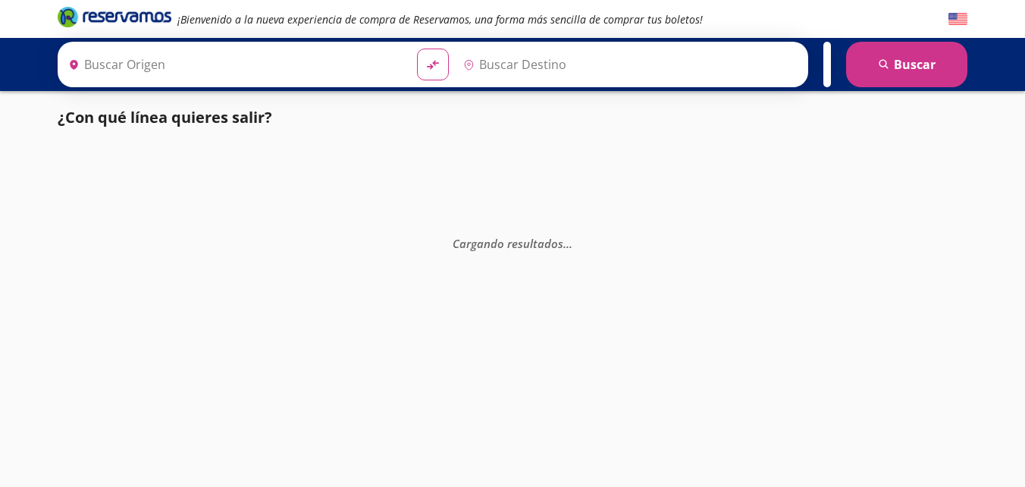
type input "[GEOGRAPHIC_DATA], [GEOGRAPHIC_DATA]"
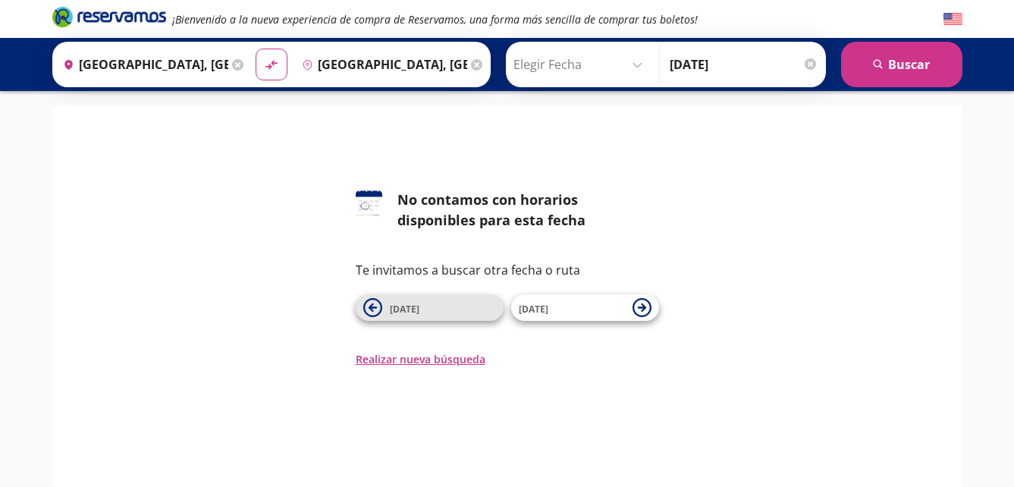
click at [375, 303] on icon at bounding box center [372, 307] width 19 height 19
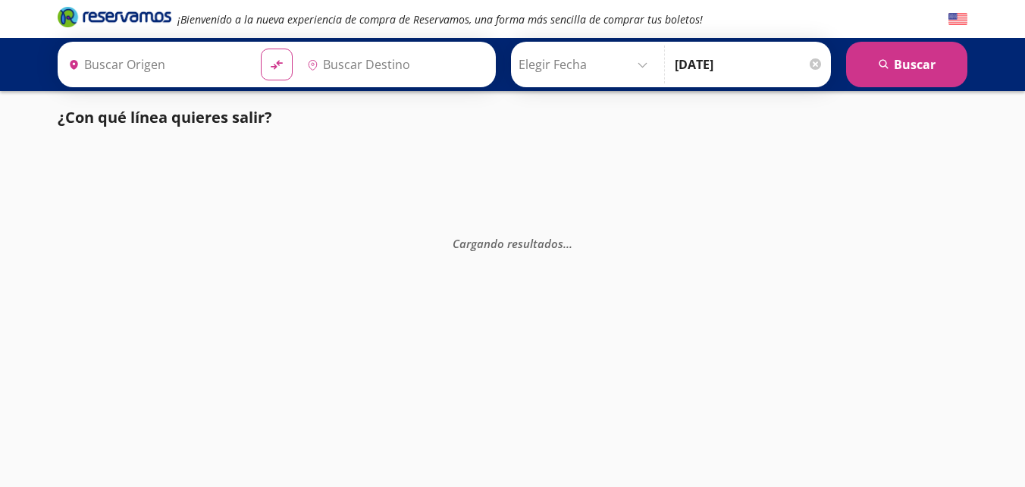
type input "[GEOGRAPHIC_DATA], [GEOGRAPHIC_DATA]"
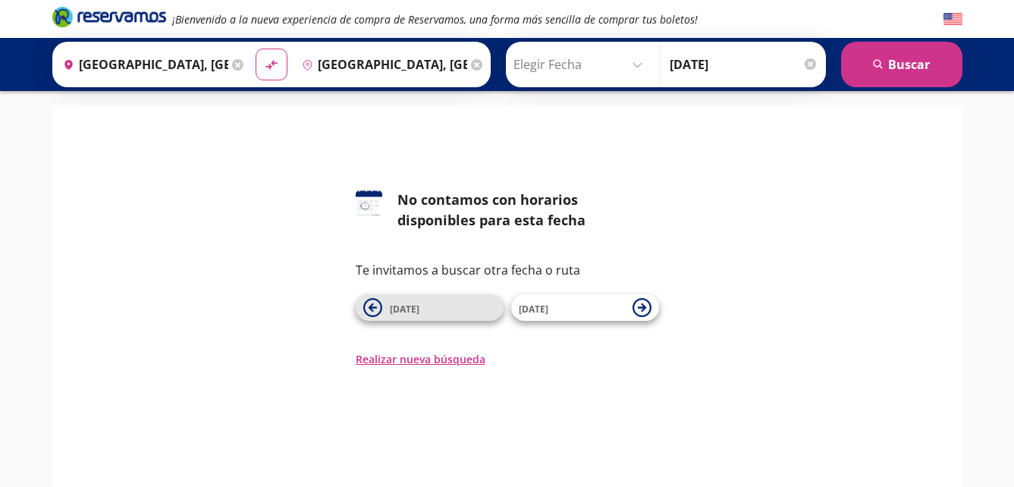
click at [366, 301] on icon at bounding box center [372, 307] width 19 height 19
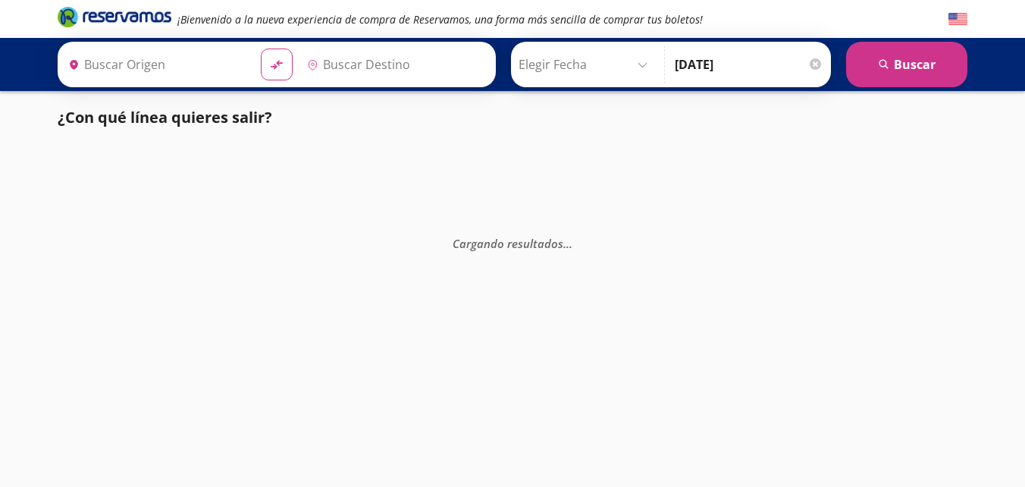
type input "[GEOGRAPHIC_DATA], [GEOGRAPHIC_DATA]"
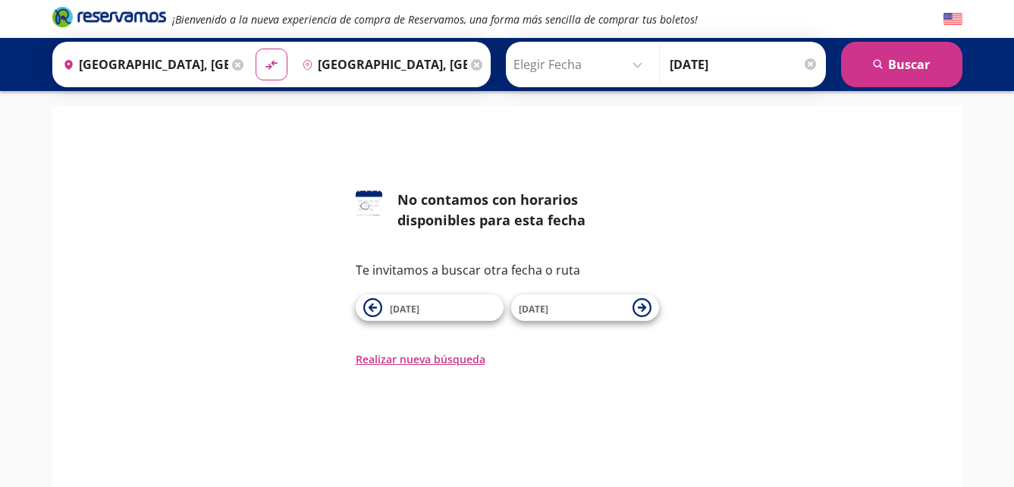
click at [596, 73] on input "Elegir Fecha" at bounding box center [581, 64] width 136 height 38
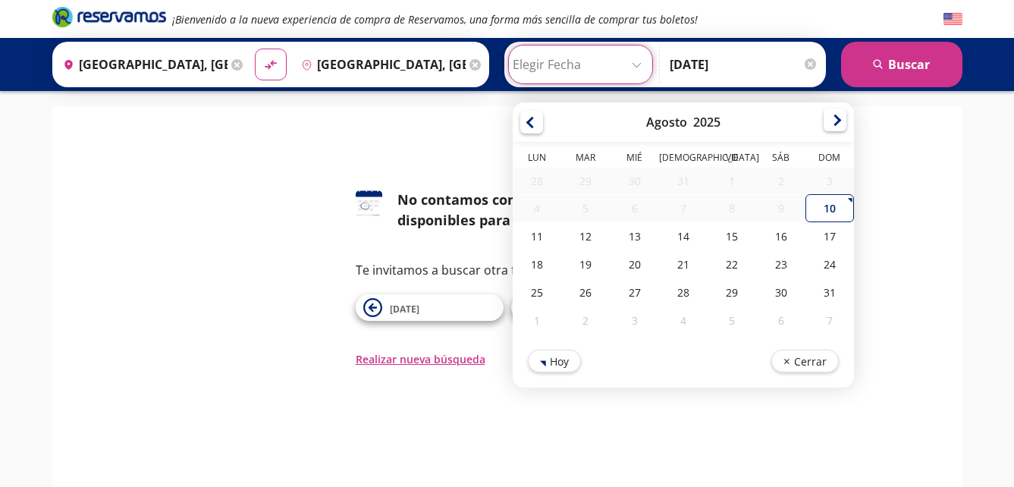
click at [823, 125] on div at bounding box center [834, 119] width 23 height 23
click at [770, 182] on div "1" at bounding box center [780, 182] width 49 height 28
type input "[DATE]"
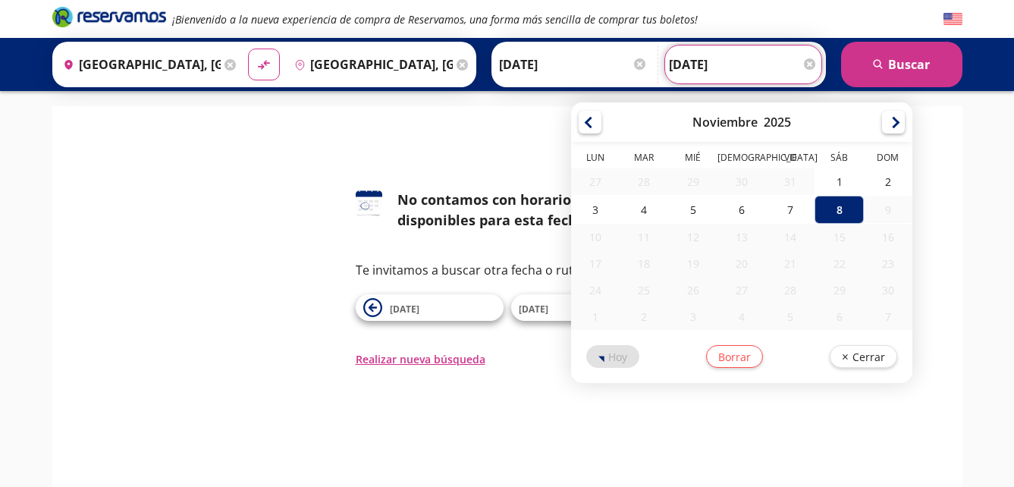
click at [798, 71] on input "[DATE]" at bounding box center [743, 64] width 149 height 38
click at [831, 175] on div "1" at bounding box center [838, 182] width 49 height 28
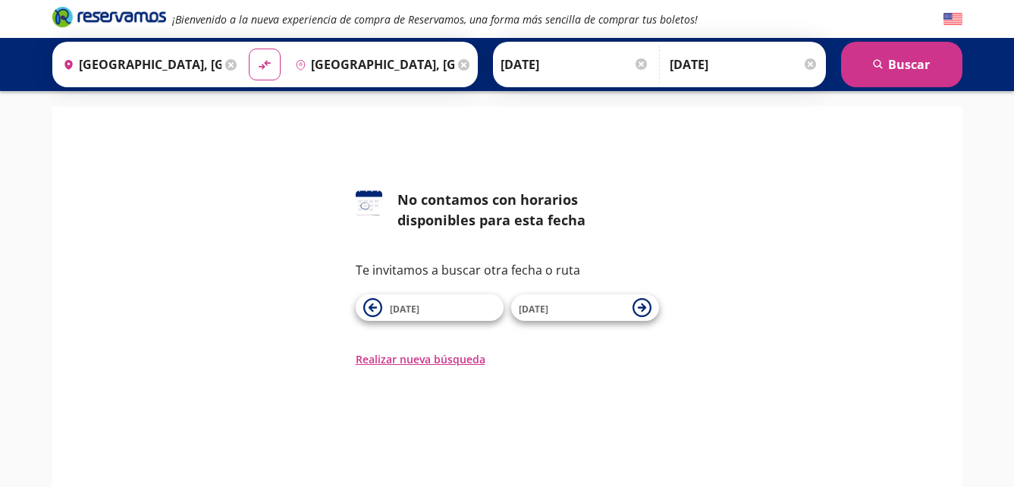
click at [576, 76] on input "[DATE]" at bounding box center [574, 64] width 149 height 38
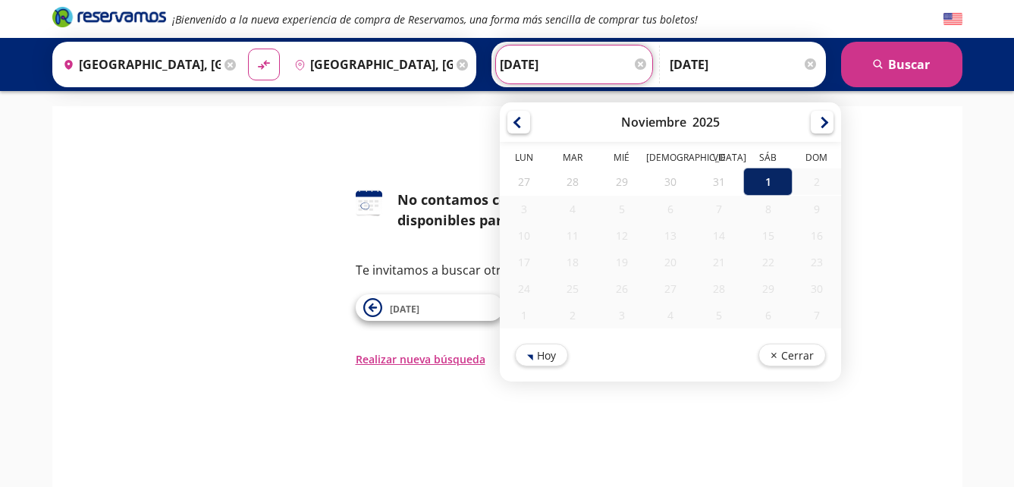
click at [753, 180] on div "1" at bounding box center [767, 182] width 49 height 28
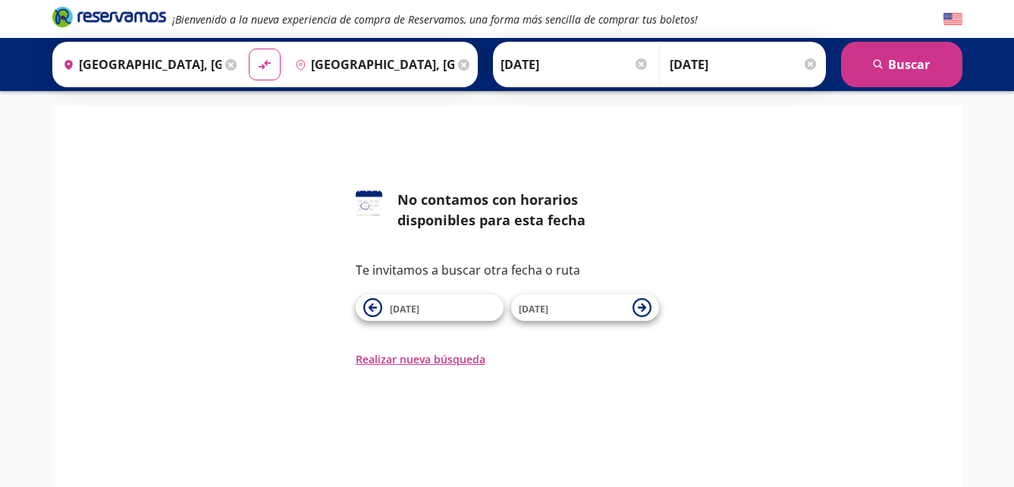
click at [713, 70] on input "[DATE]" at bounding box center [744, 64] width 149 height 38
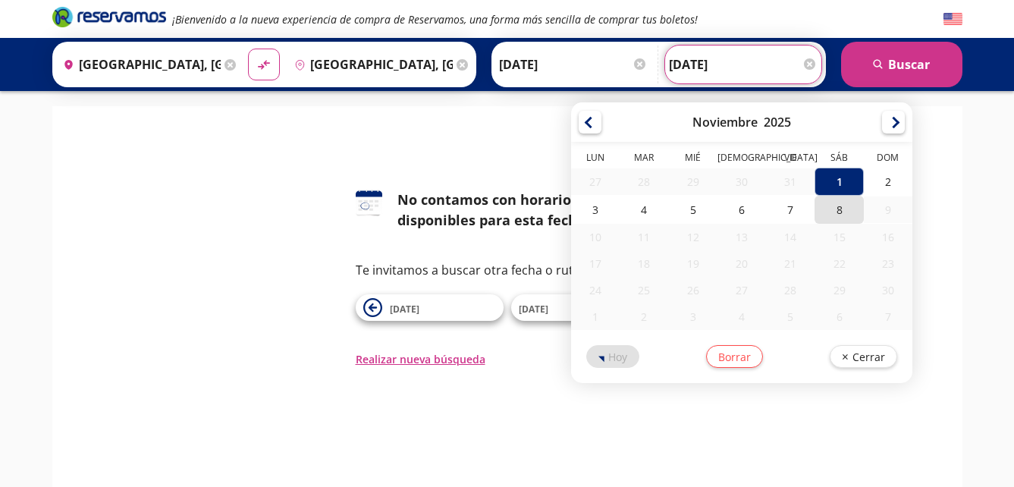
click at [828, 216] on div "8" at bounding box center [838, 210] width 49 height 28
type input "[DATE]"
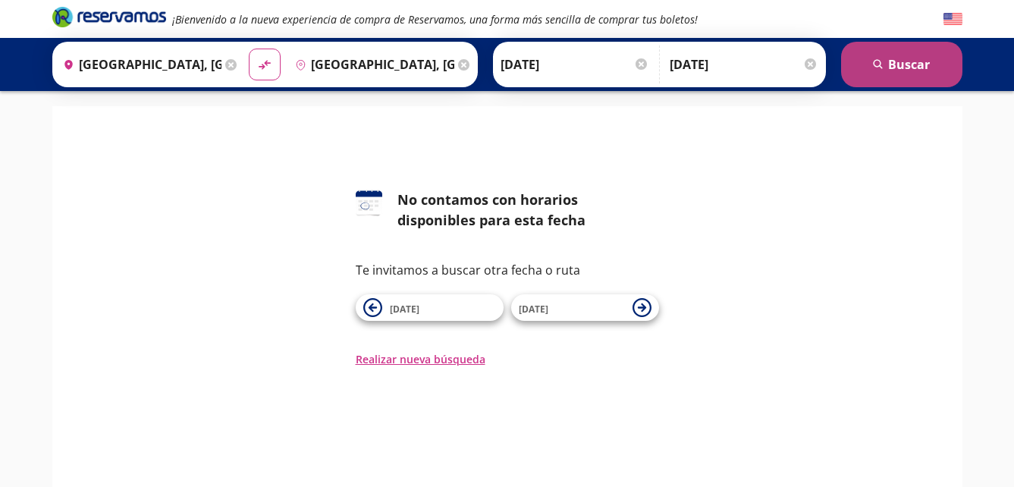
click at [882, 74] on button "search [GEOGRAPHIC_DATA]" at bounding box center [901, 64] width 121 height 45
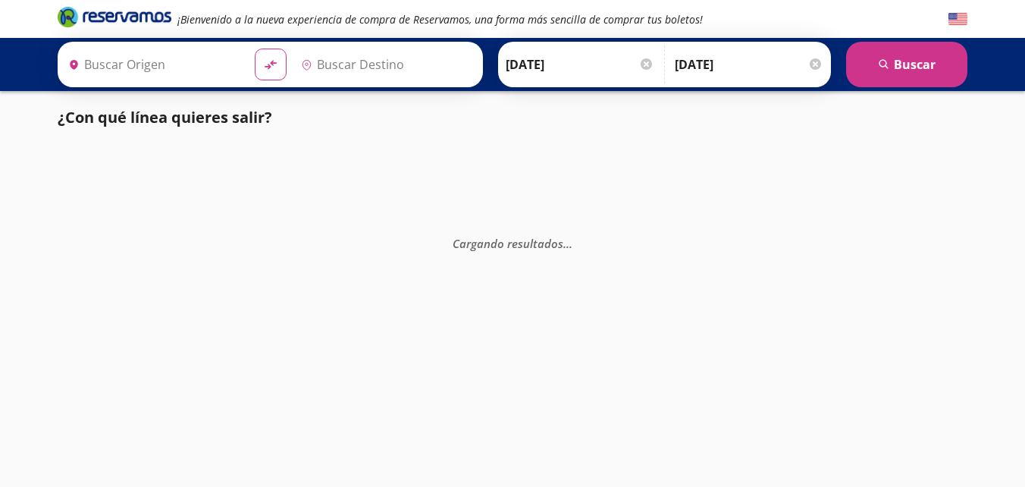
type input "[GEOGRAPHIC_DATA], [GEOGRAPHIC_DATA]"
